Goal: Task Accomplishment & Management: Manage account settings

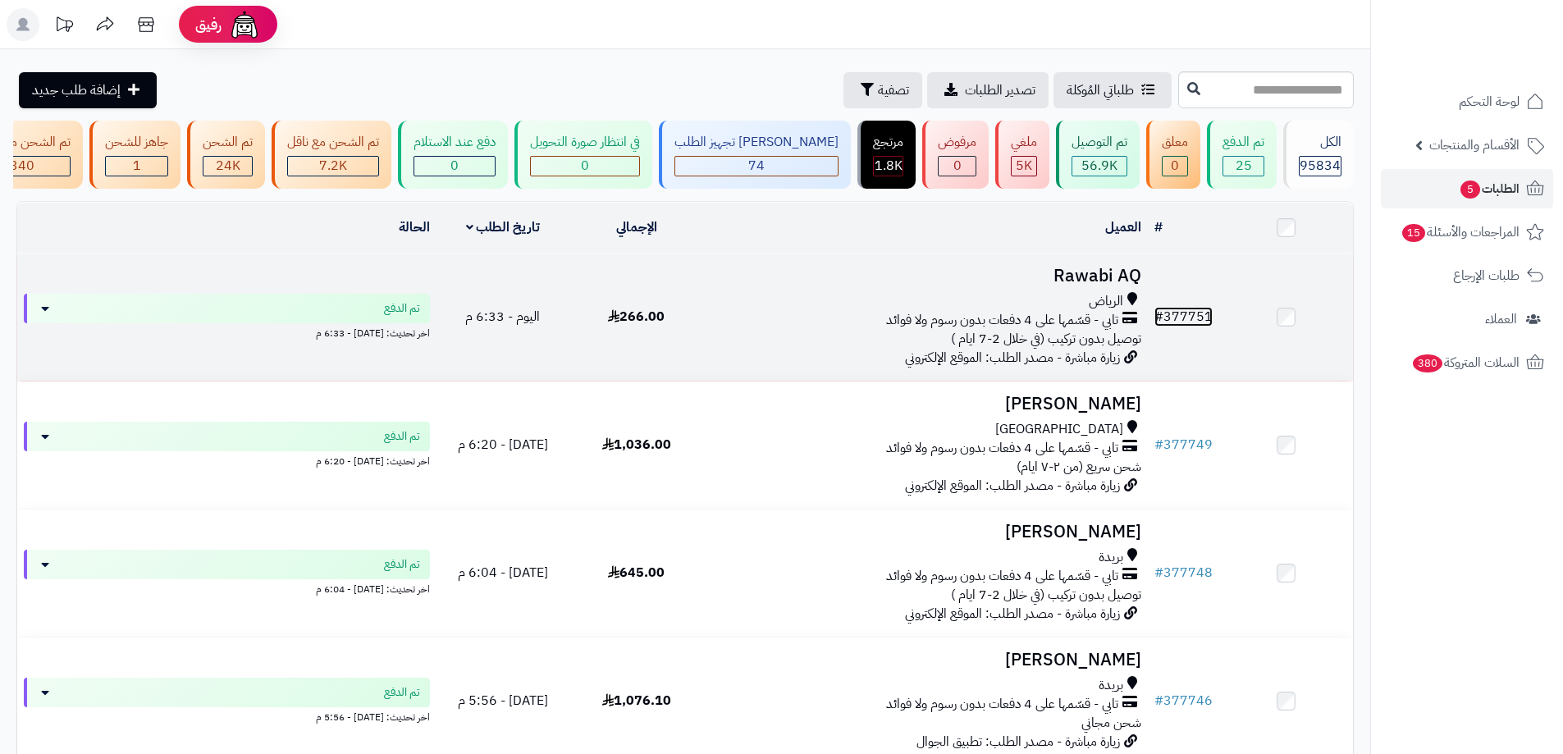
click at [1193, 323] on link "# 377751" at bounding box center [1184, 317] width 58 height 20
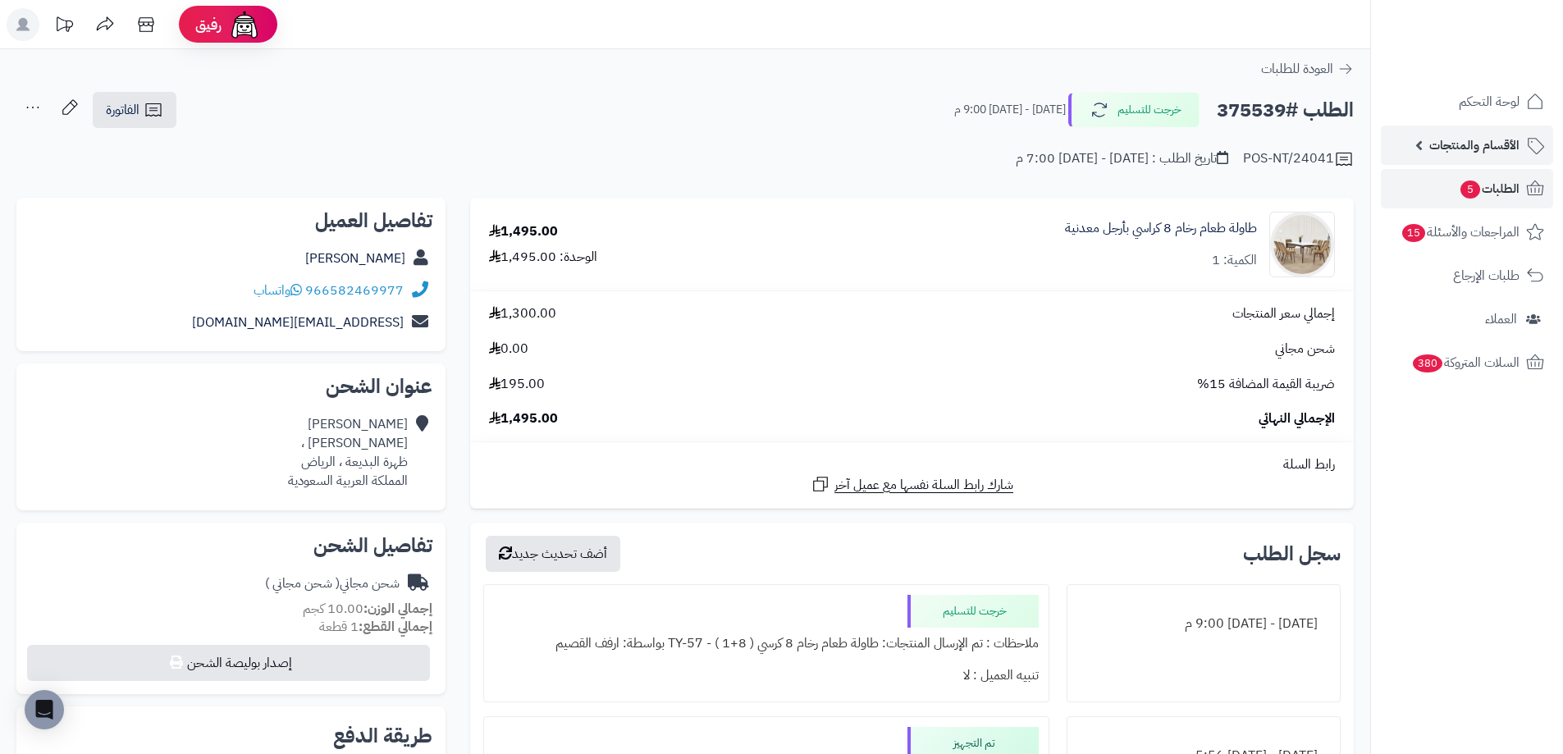
click at [1424, 140] on link "الأقسام والمنتجات" at bounding box center [1467, 145] width 172 height 39
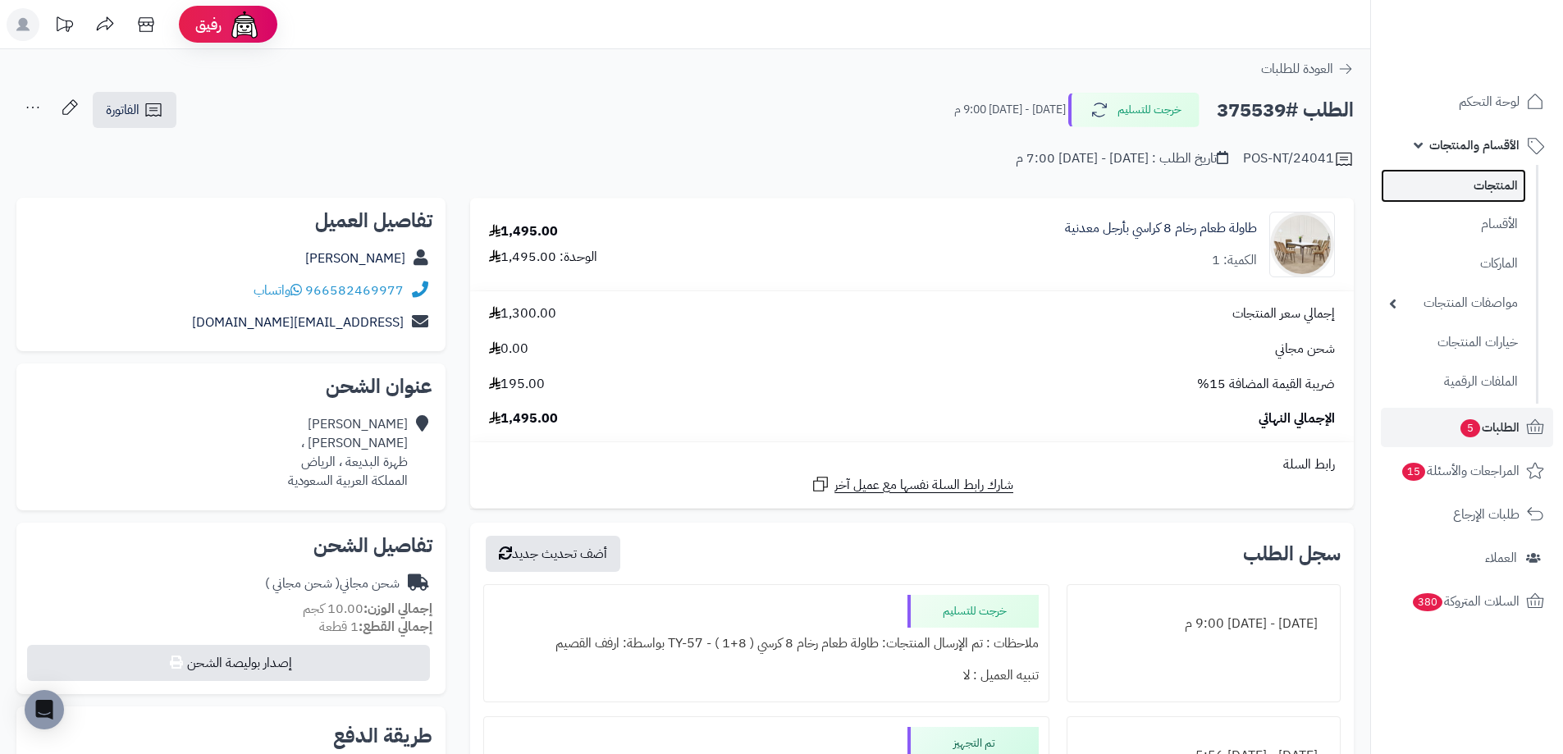
drag, startPoint x: 1521, startPoint y: 185, endPoint x: 1511, endPoint y: 185, distance: 10.7
click at [1521, 185] on link "المنتجات" at bounding box center [1453, 186] width 145 height 34
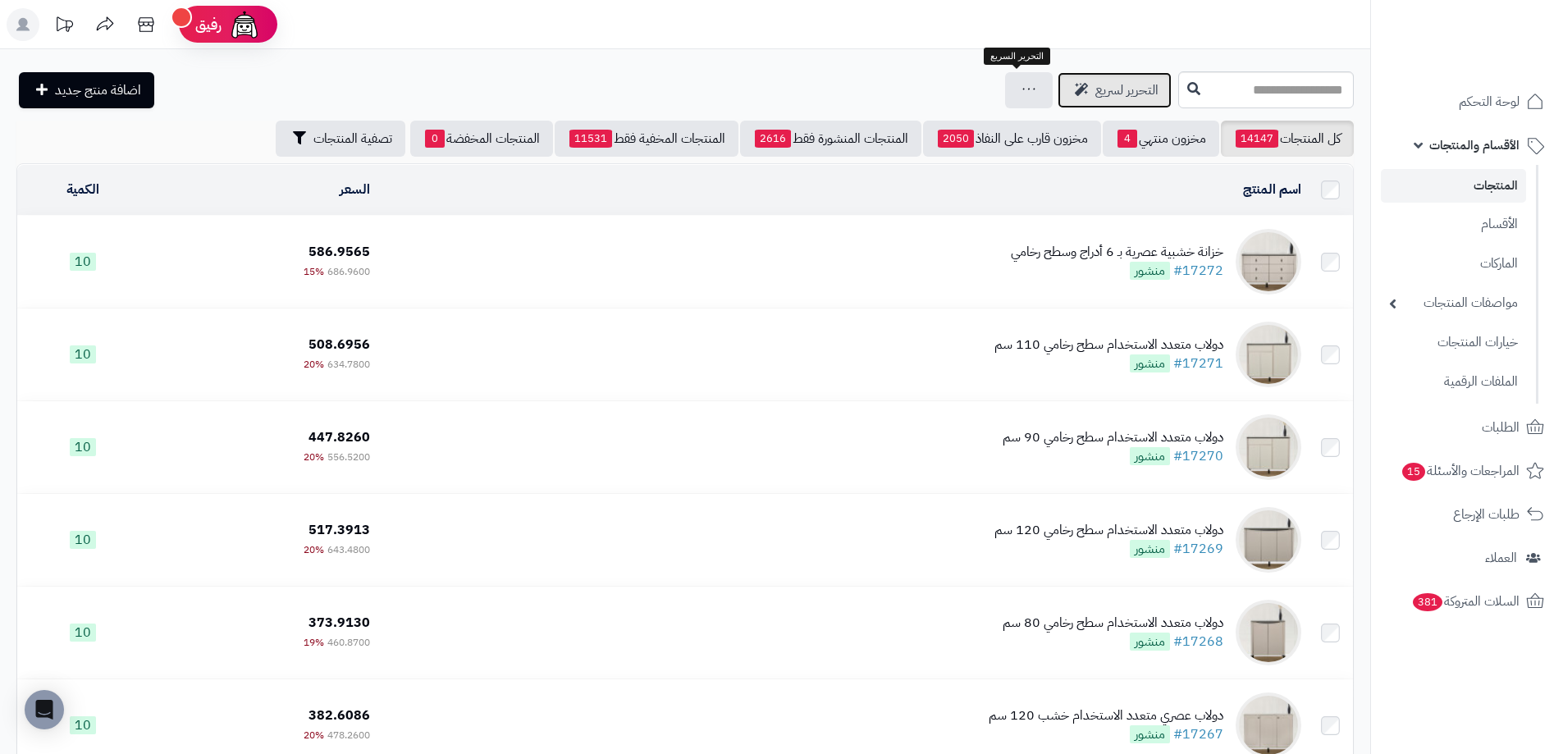
click at [1096, 84] on span "التحرير لسريع" at bounding box center [1127, 90] width 63 height 20
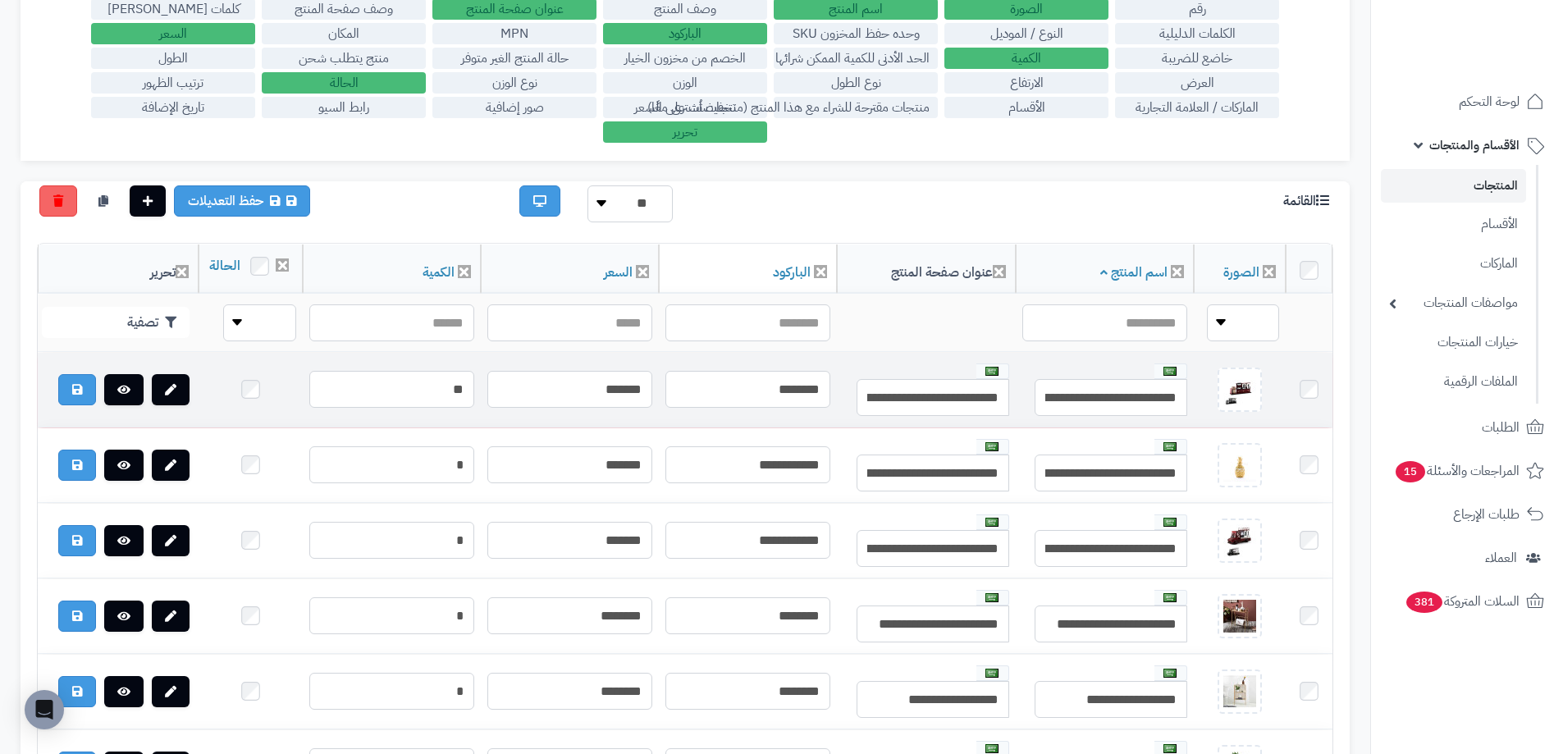
scroll to position [246, 0]
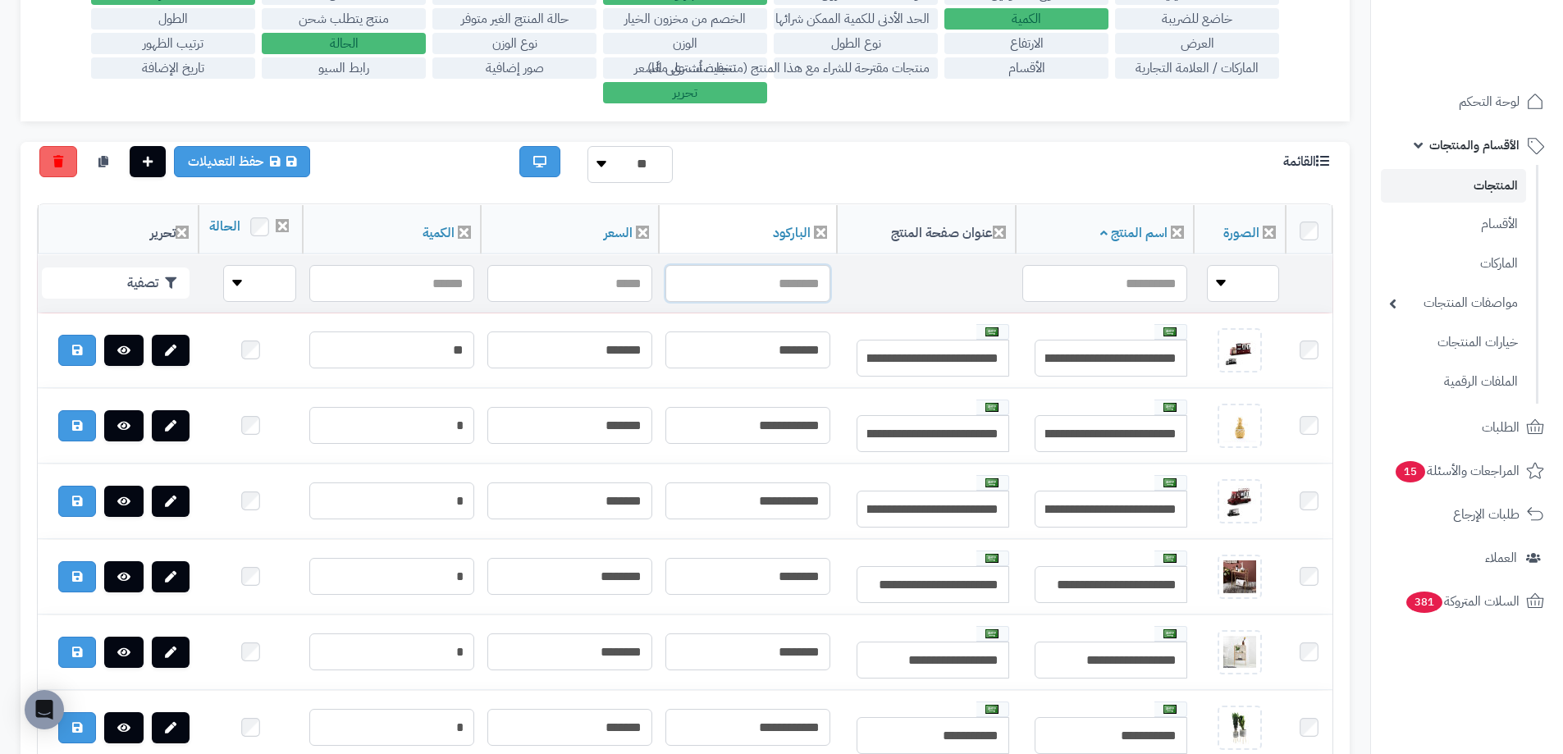
click at [776, 302] on input "text" at bounding box center [748, 283] width 165 height 37
paste input "**********"
type input "**********"
click at [114, 298] on button "تصفية" at bounding box center [116, 282] width 148 height 31
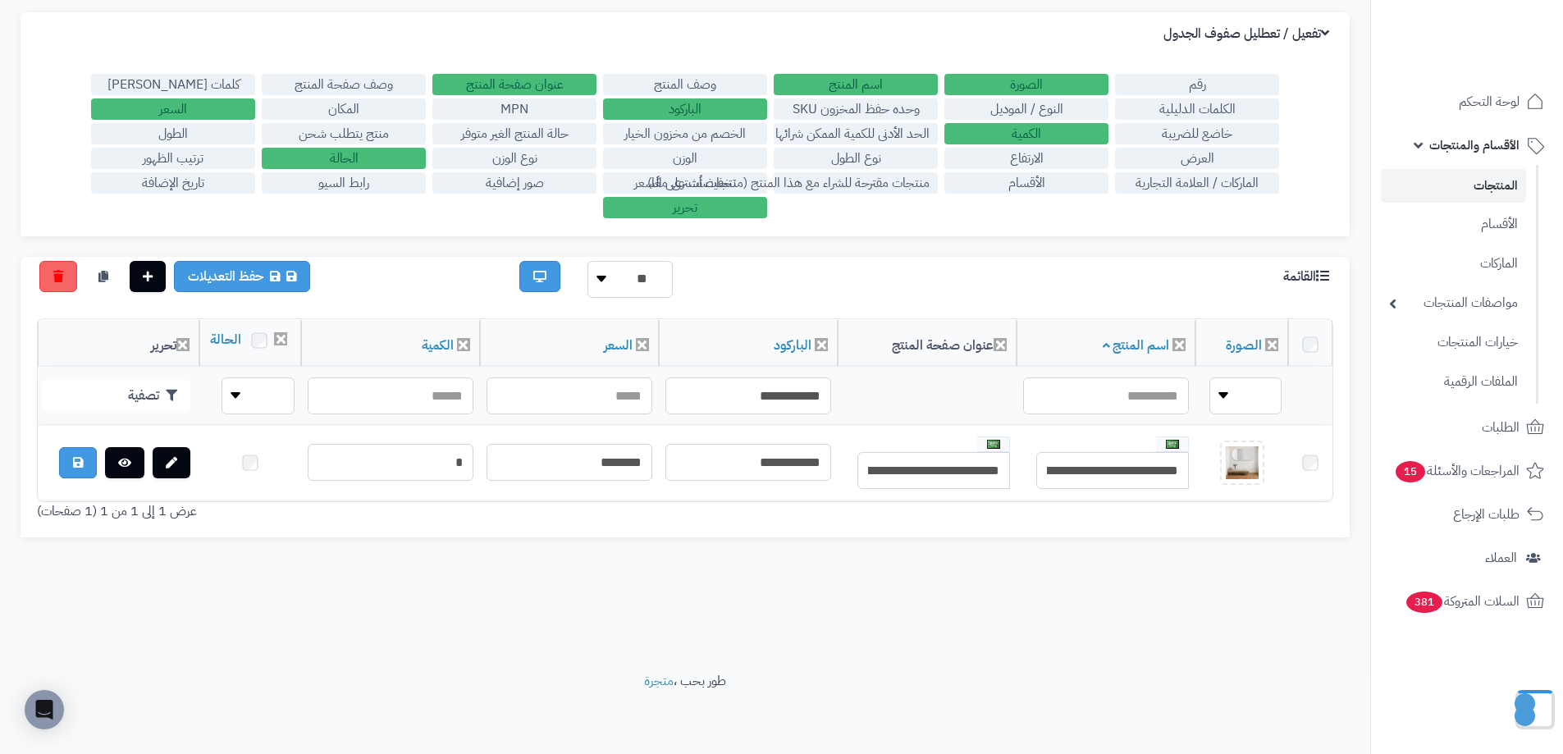
scroll to position [131, 0]
